Goal: Task Accomplishment & Management: Use online tool/utility

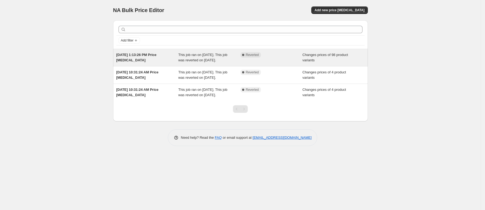
click at [193, 62] on span "This job ran on [DATE]. This job was reverted on [DATE]." at bounding box center [202, 57] width 49 height 9
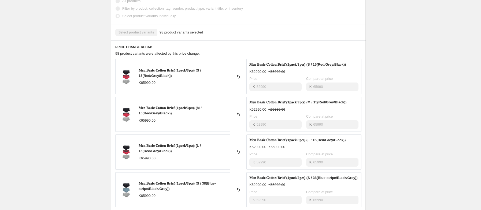
scroll to position [174, 0]
